Goal: Transaction & Acquisition: Purchase product/service

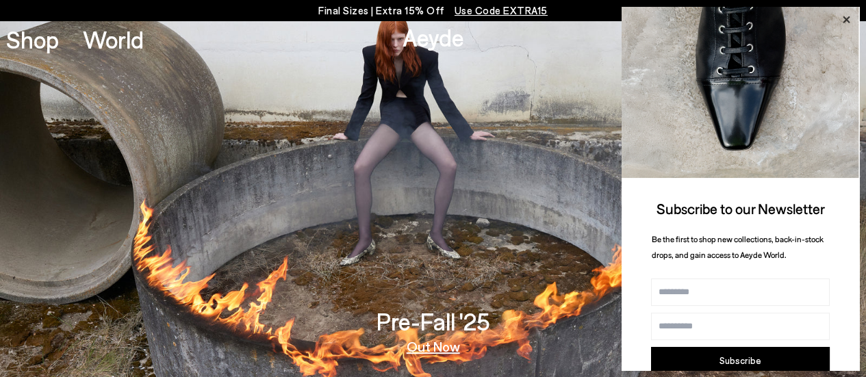
click at [848, 17] on icon at bounding box center [846, 19] width 7 height 7
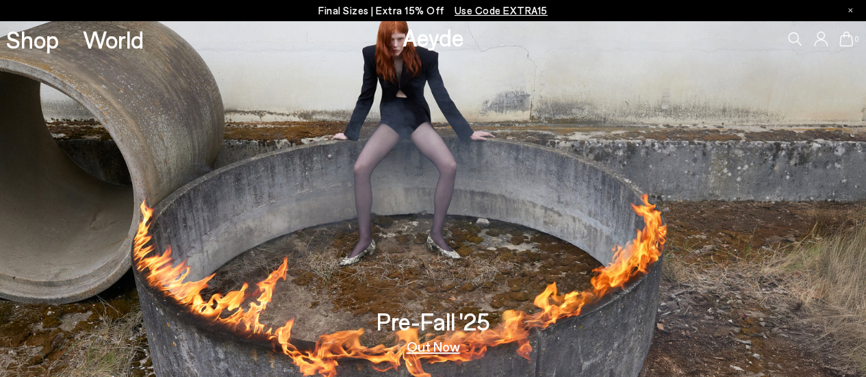
click at [392, 8] on p "Final Sizes | Extra 15% Off Use Code EXTRA15" at bounding box center [432, 10] width 229 height 17
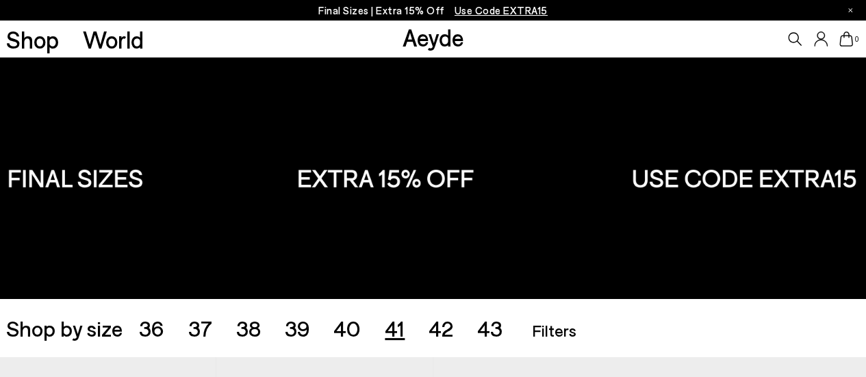
click at [398, 329] on span "41" at bounding box center [395, 328] width 20 height 26
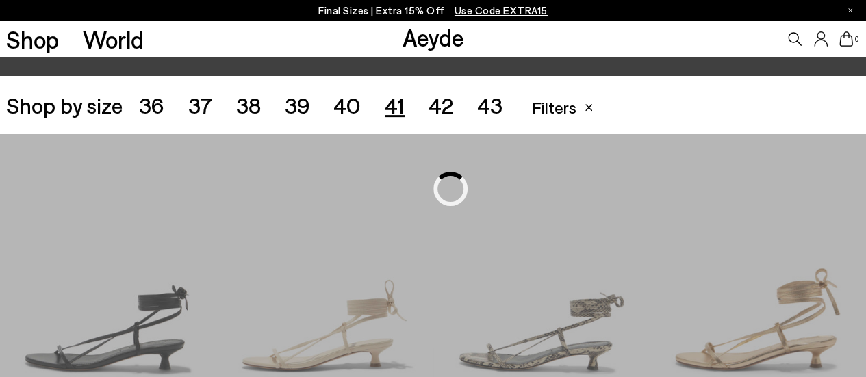
scroll to position [241, 0]
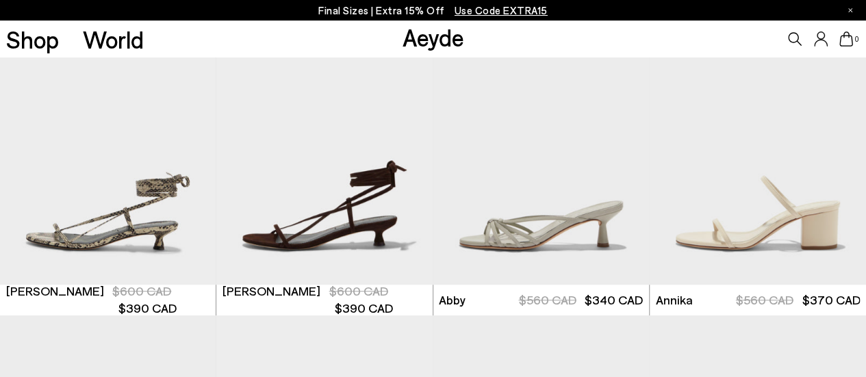
scroll to position [351, 0]
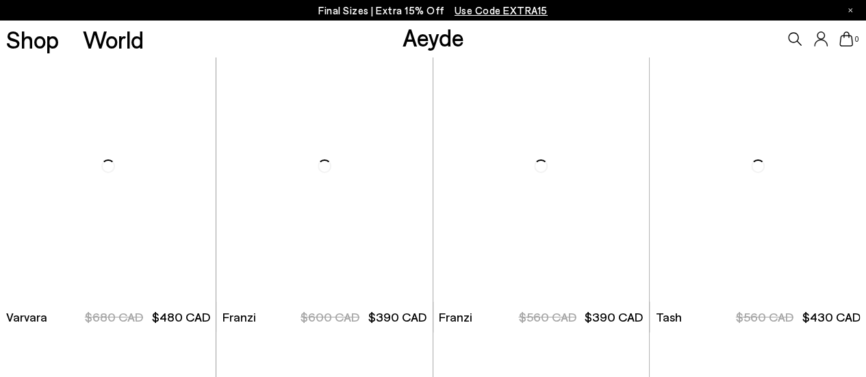
scroll to position [2168, 0]
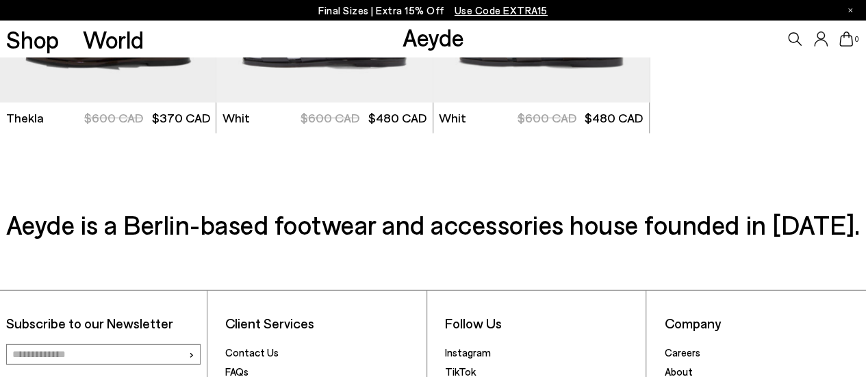
scroll to position [4468, 0]
